Goal: Task Accomplishment & Management: Use online tool/utility

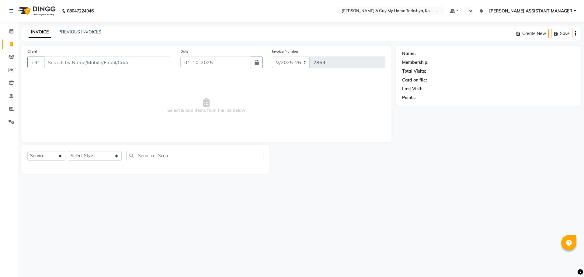
select select "7902"
select select "service"
click at [323, 194] on div "08047224946 Select Location × Toni & Guy My Home Tarkshya, Kokapet Default Pane…" at bounding box center [292, 138] width 584 height 277
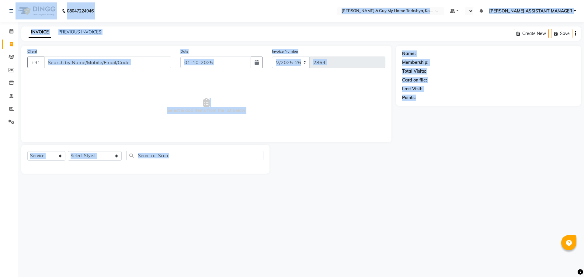
drag, startPoint x: 554, startPoint y: 269, endPoint x: 0, endPoint y: -16, distance: 623.0
click at [0, 0] on html "08047224946 Select Location × Toni & Guy My Home Tarkshya, Kokapet Default Pane…" at bounding box center [292, 138] width 584 height 277
click at [293, 119] on span "Select & add items from the list below" at bounding box center [206, 105] width 358 height 61
click at [440, 233] on div "08047224946 Select Location × Toni & Guy My Home Tarkshya, Kokapet Default Pane…" at bounding box center [292, 138] width 584 height 277
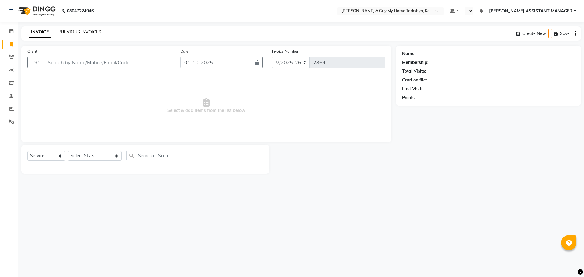
click at [93, 29] on link "PREVIOUS INVOICES" at bounding box center [79, 31] width 43 height 5
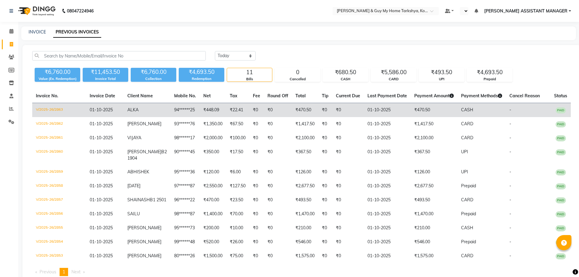
click at [226, 107] on td "₹22.41" at bounding box center [237, 110] width 23 height 14
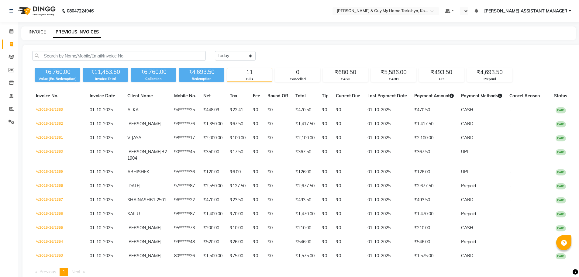
click at [36, 32] on link "INVOICE" at bounding box center [37, 31] width 17 height 5
select select "7902"
select select "service"
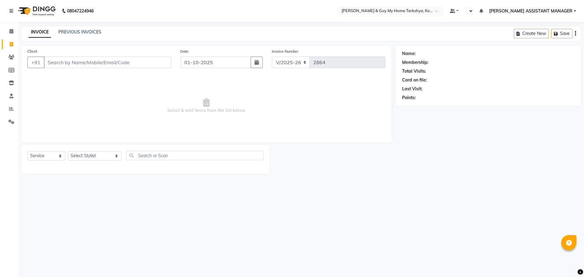
click at [132, 114] on span "Select & add items from the list below" at bounding box center [206, 105] width 358 height 61
drag, startPoint x: 106, startPoint y: 157, endPoint x: 102, endPoint y: 155, distance: 4.0
click at [106, 157] on select "Select Stylist ANKUR ANSHU ARCHANA ARSHAD ELVINA GANESH GLORY IRFAN JIYA KRISHN…" at bounding box center [95, 155] width 54 height 9
click at [473, 11] on select at bounding box center [469, 11] width 9 height 8
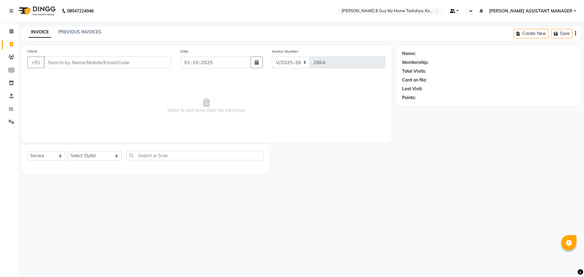
click at [459, 10] on link at bounding box center [454, 11] width 9 height 6
click at [487, 158] on div "Name: Membership: Total Visits: Card on file: Last Visit: Points:" at bounding box center [490, 110] width 189 height 128
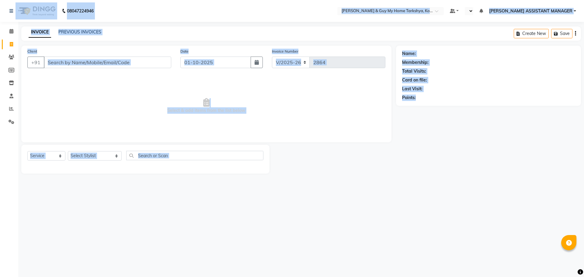
drag, startPoint x: 524, startPoint y: 259, endPoint x: 0, endPoint y: 1, distance: 583.6
click at [0, 1] on div "08047224946 Select Location × Toni & Guy My Home Tarkshya, Kokapet Default Pane…" at bounding box center [292, 138] width 584 height 277
click at [289, 187] on div "08047224946 Select Location × Toni & Guy My Home Tarkshya, Kokapet Default Pane…" at bounding box center [292, 138] width 584 height 277
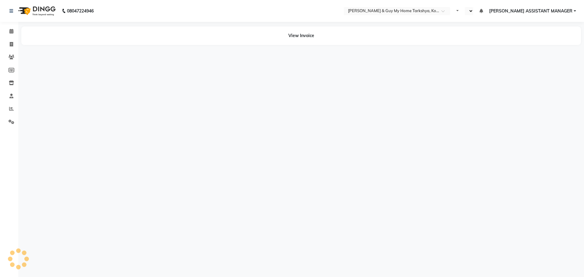
select select "en"
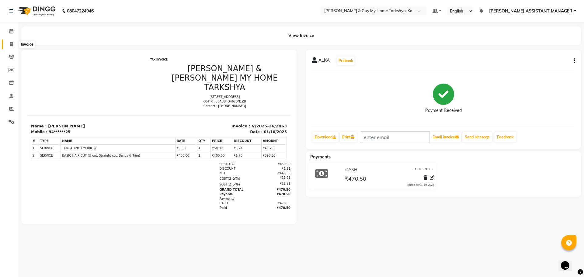
click at [8, 43] on span at bounding box center [11, 44] width 11 height 7
select select "service"
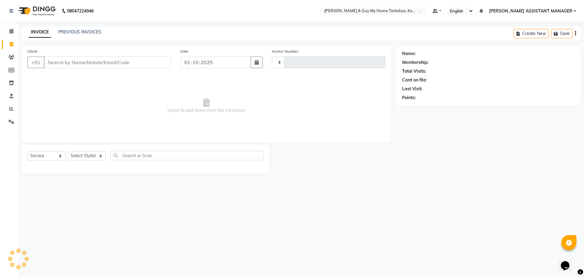
type input "2864"
select select "7902"
click at [180, 119] on span "Select & add items from the list below" at bounding box center [206, 105] width 358 height 61
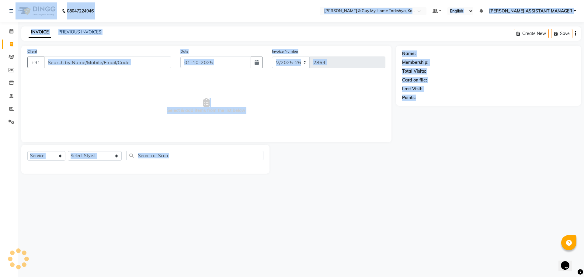
drag, startPoint x: 532, startPoint y: 261, endPoint x: 0, endPoint y: 0, distance: 592.1
click at [0, 0] on div "08047224946 Select Location × [PERSON_NAME] & Guy My Home Tarkshya, Kokapet Def…" at bounding box center [292, 138] width 584 height 277
click at [439, 204] on div "08047224946 Select Location × [PERSON_NAME] & Guy My Home Tarkshya, Kokapet Def…" at bounding box center [292, 138] width 584 height 277
drag, startPoint x: 546, startPoint y: 265, endPoint x: 0, endPoint y: 4, distance: 604.8
click at [0, 4] on div "08047224946 Select Location × [PERSON_NAME] & Guy My Home Tarkshya, Kokapet Def…" at bounding box center [292, 138] width 584 height 277
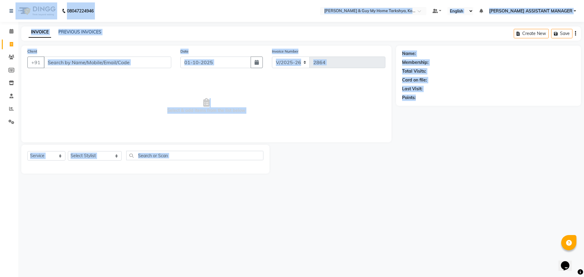
click at [285, 131] on span "Select & add items from the list below" at bounding box center [206, 105] width 358 height 61
